Goal: Transaction & Acquisition: Book appointment/travel/reservation

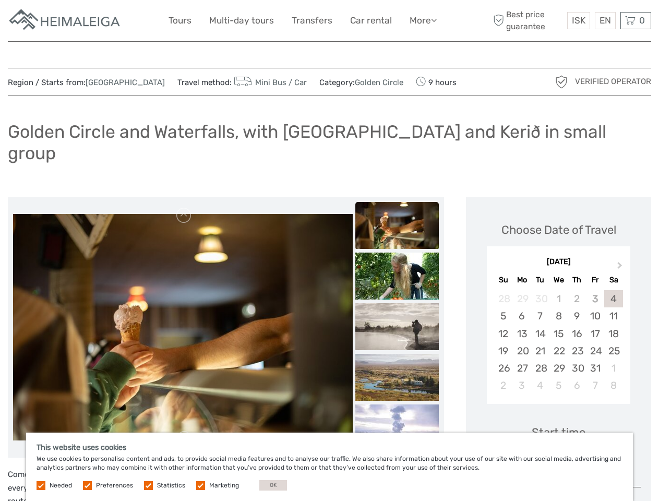
click at [422, 20] on link "More" at bounding box center [423, 20] width 27 height 15
click at [435, 20] on icon at bounding box center [434, 20] width 6 height 9
click at [579, 20] on span "ISK" at bounding box center [579, 20] width 14 height 10
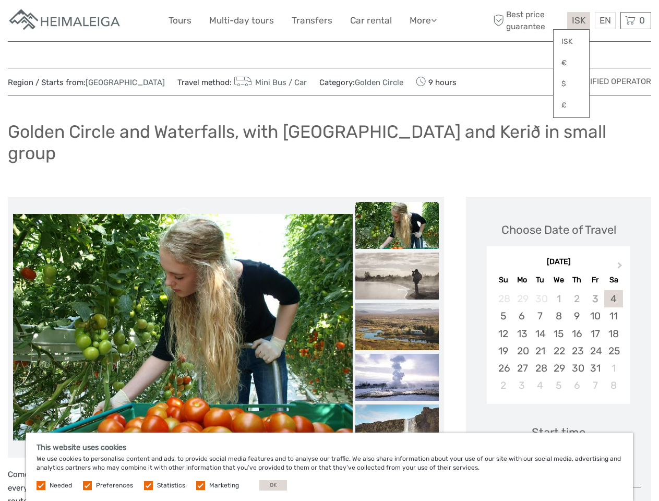
click at [605, 20] on div "EN English Español Deutsch" at bounding box center [605, 20] width 21 height 17
click at [636, 20] on div "0 Items Total 0 ISK Checkout The shopping cart is empty." at bounding box center [636, 20] width 31 height 17
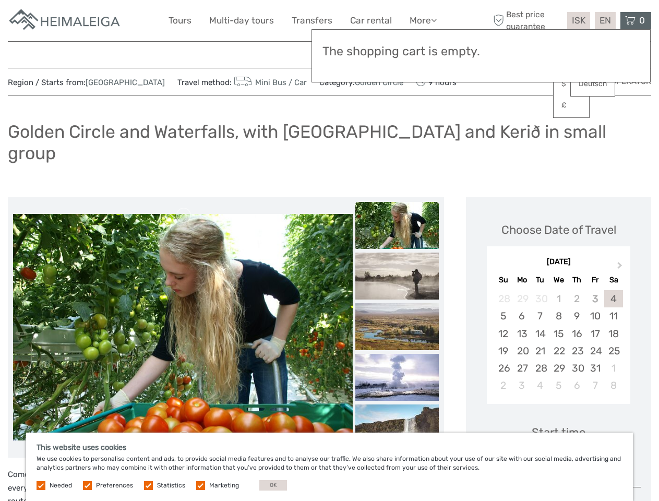
click at [183, 306] on img at bounding box center [183, 327] width 340 height 227
click at [184, 207] on link at bounding box center [184, 215] width 17 height 17
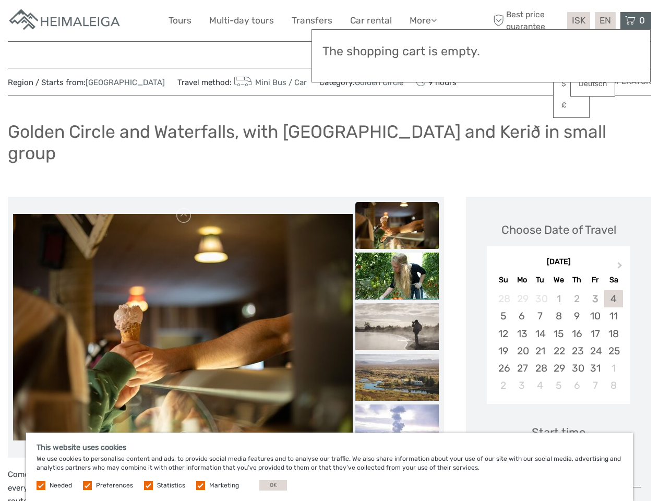
click at [184, 431] on link at bounding box center [184, 439] width 17 height 17
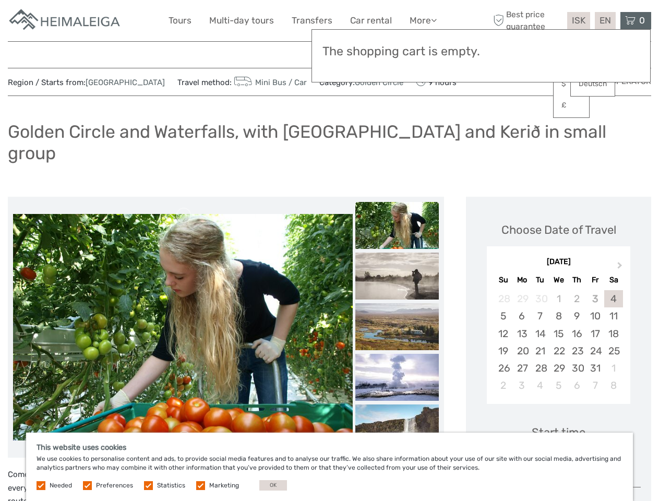
click at [397, 53] on h3 "The shopping cart is empty." at bounding box center [481, 51] width 317 height 15
